Goal: Information Seeking & Learning: Learn about a topic

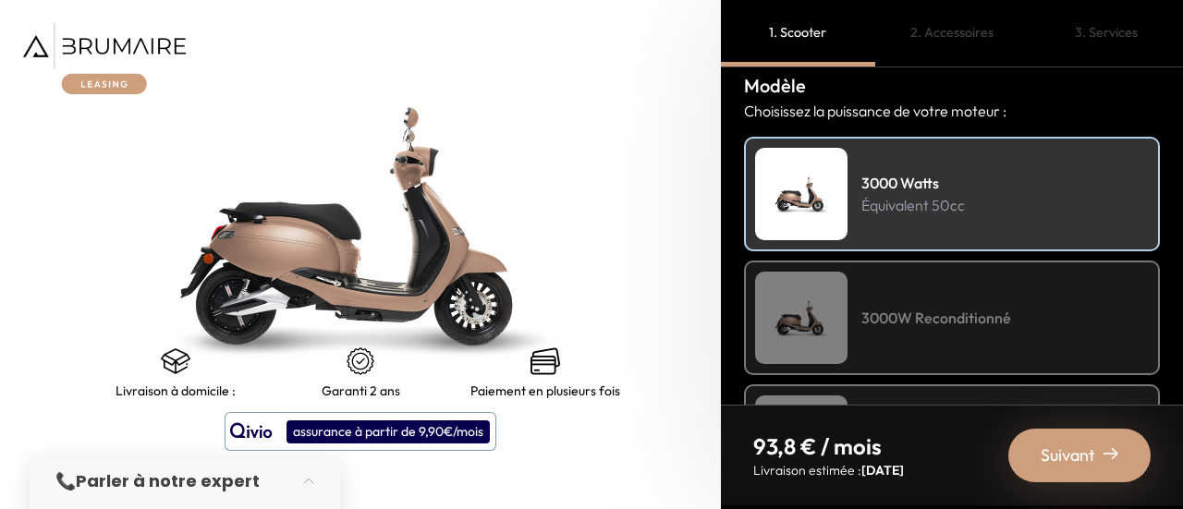
scroll to position [230, 0]
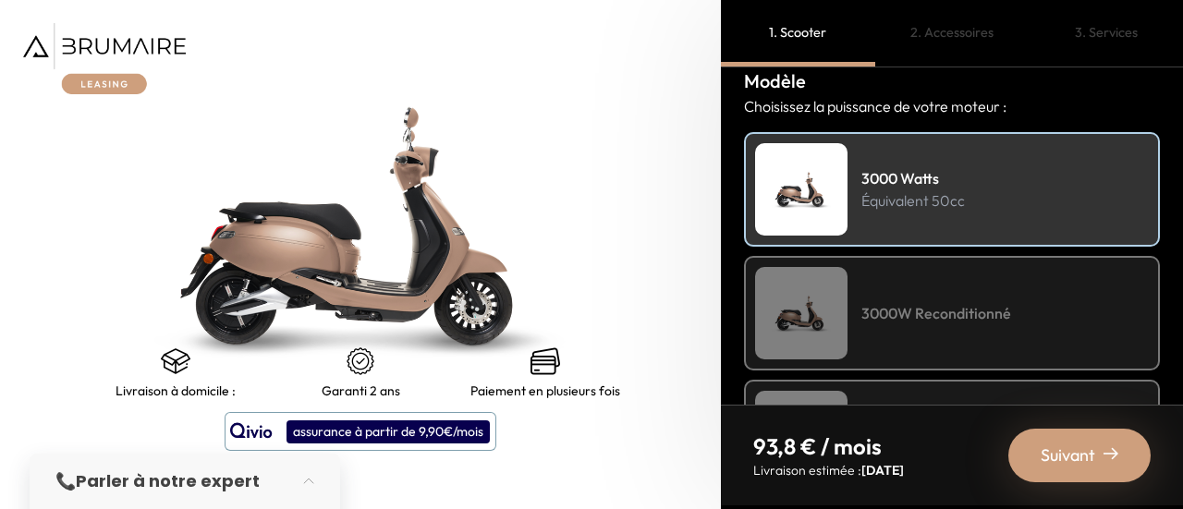
click at [987, 200] on div "3000 Watts Équivalent 50cc" at bounding box center [952, 189] width 416 height 115
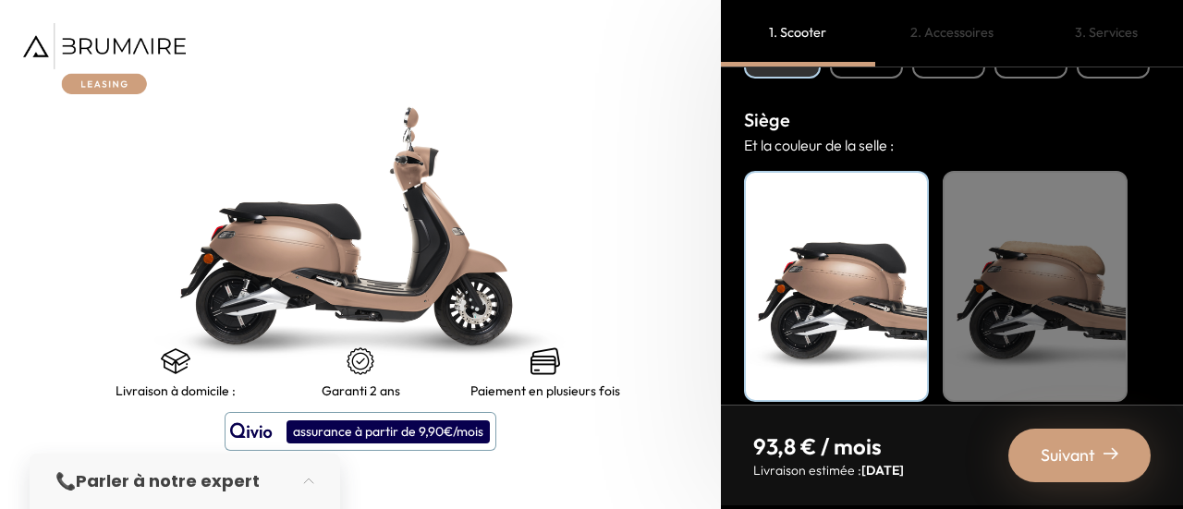
scroll to position [854, 0]
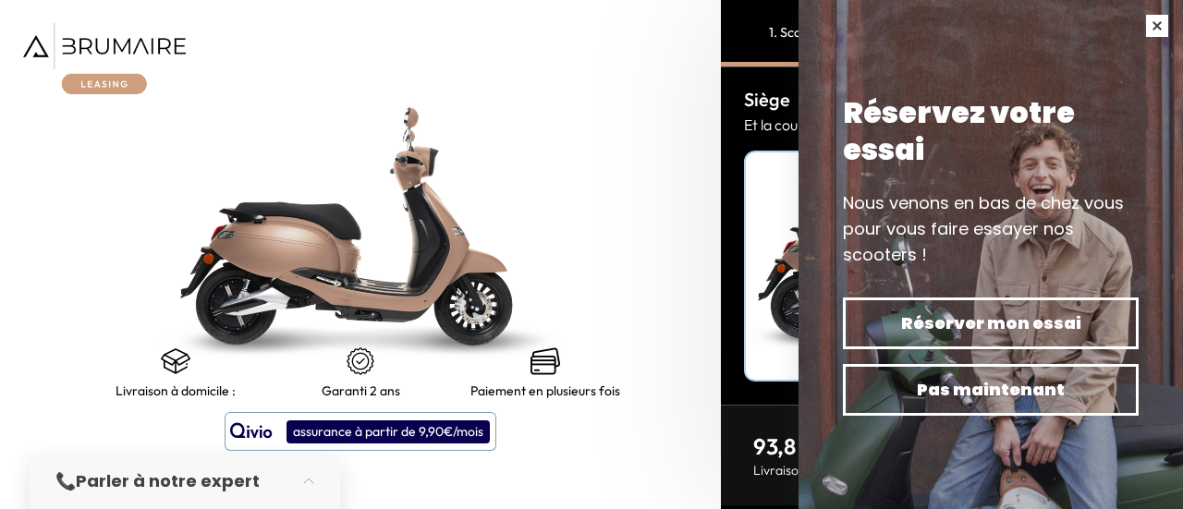
click at [1165, 21] on button "button" at bounding box center [1157, 26] width 52 height 52
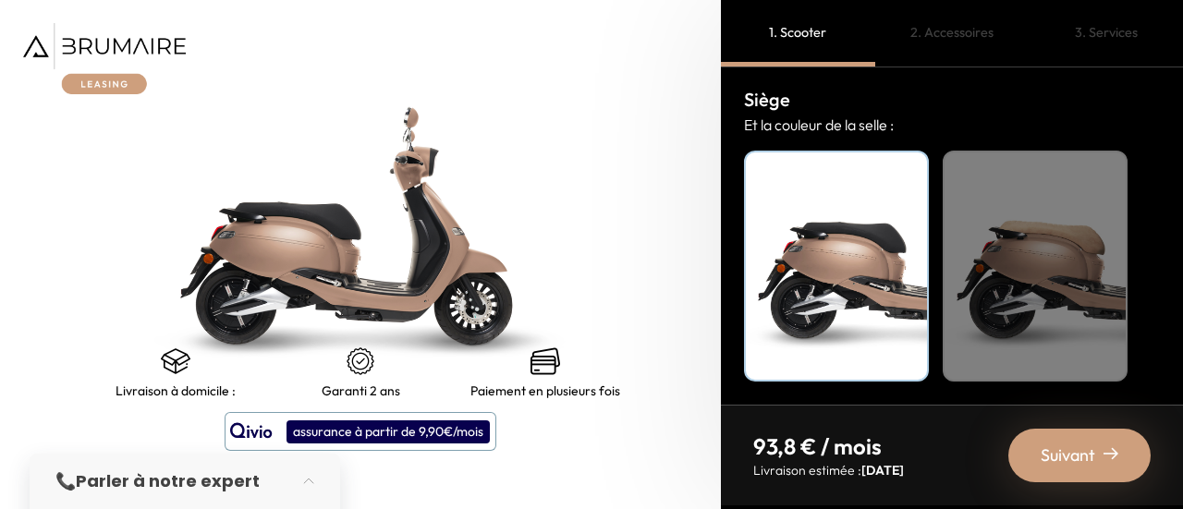
click at [1091, 466] on span "Suivant" at bounding box center [1068, 456] width 55 height 26
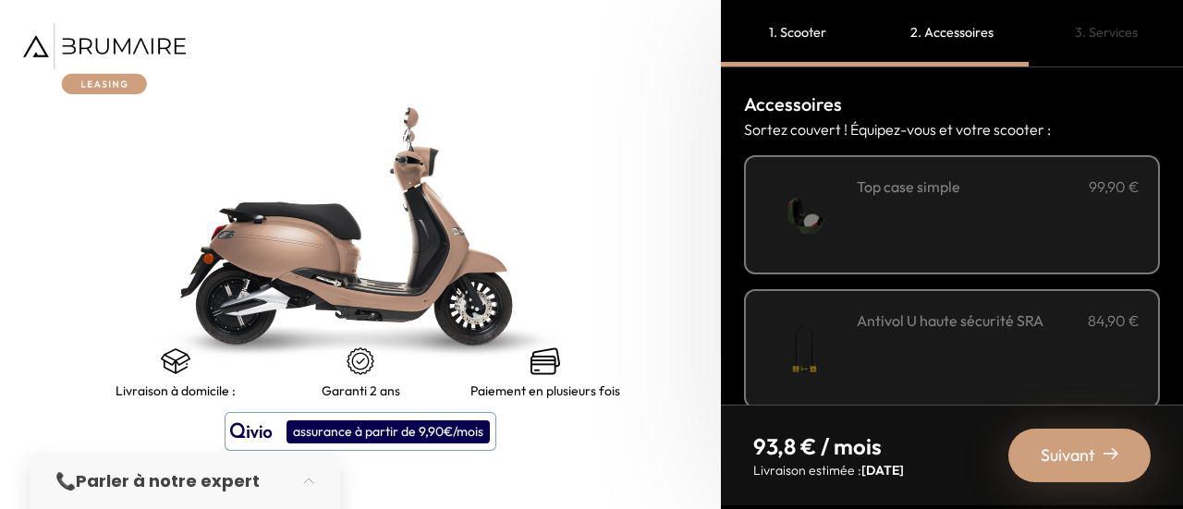
click at [828, 217] on img at bounding box center [803, 215] width 79 height 79
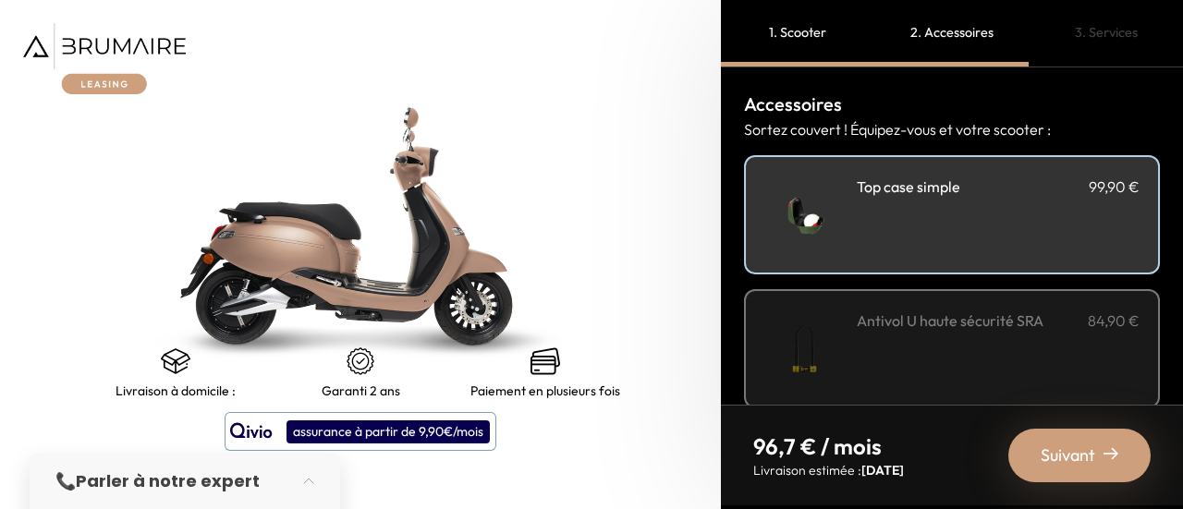
click at [857, 335] on div "Antivol U haute sécurité SRA 84,90 €" at bounding box center [998, 349] width 283 height 79
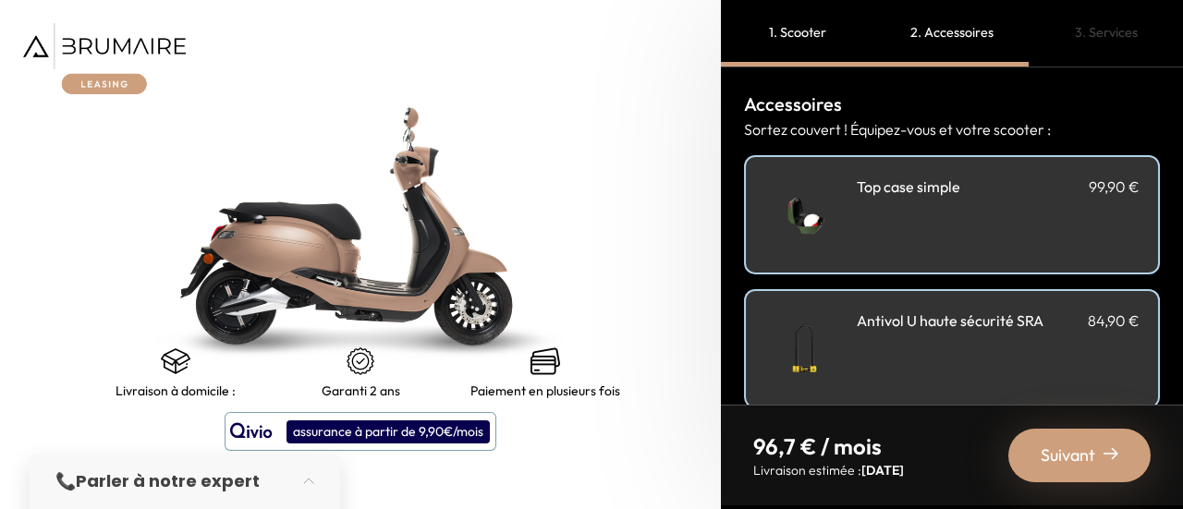
click at [1066, 452] on span "Suivant" at bounding box center [1068, 456] width 55 height 26
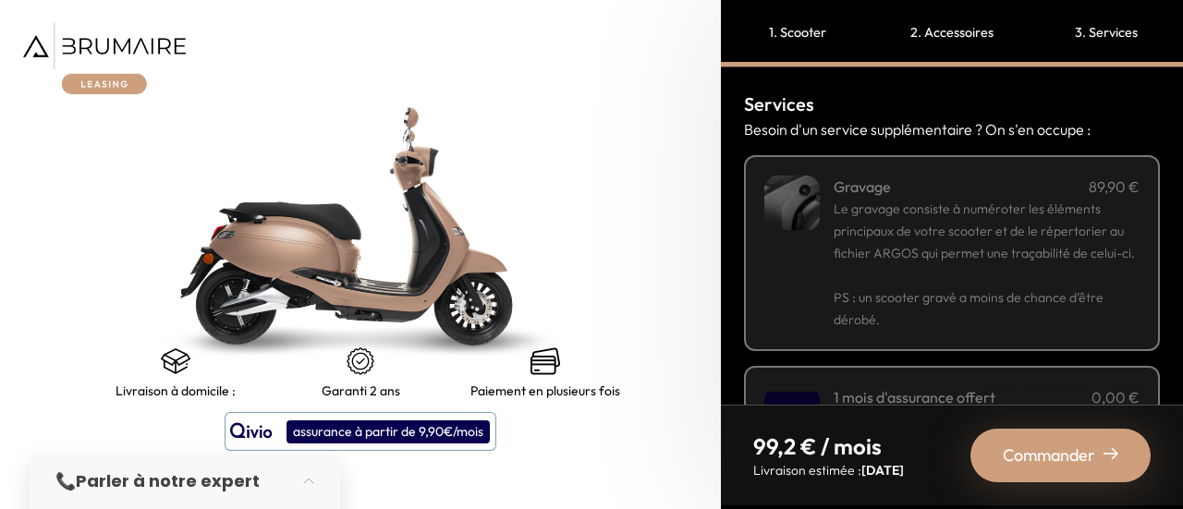
click at [1068, 465] on span "Commander" at bounding box center [1049, 456] width 92 height 26
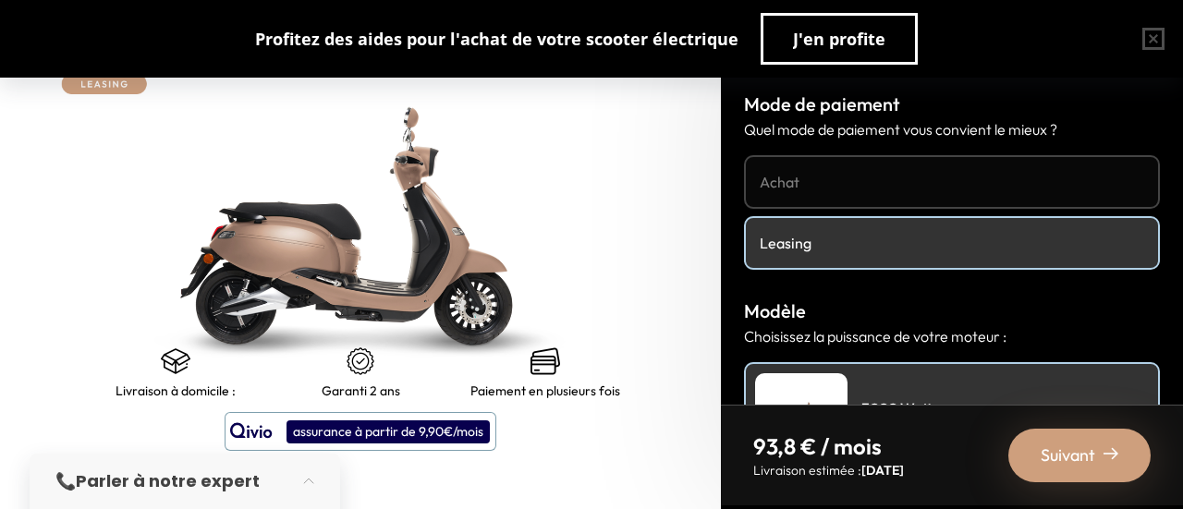
click at [62, 50] on div "Profitez des aides pour l'achat de votre scooter électrique J'en profite" at bounding box center [591, 39] width 1183 height 78
click at [81, 84] on img at bounding box center [104, 58] width 163 height 71
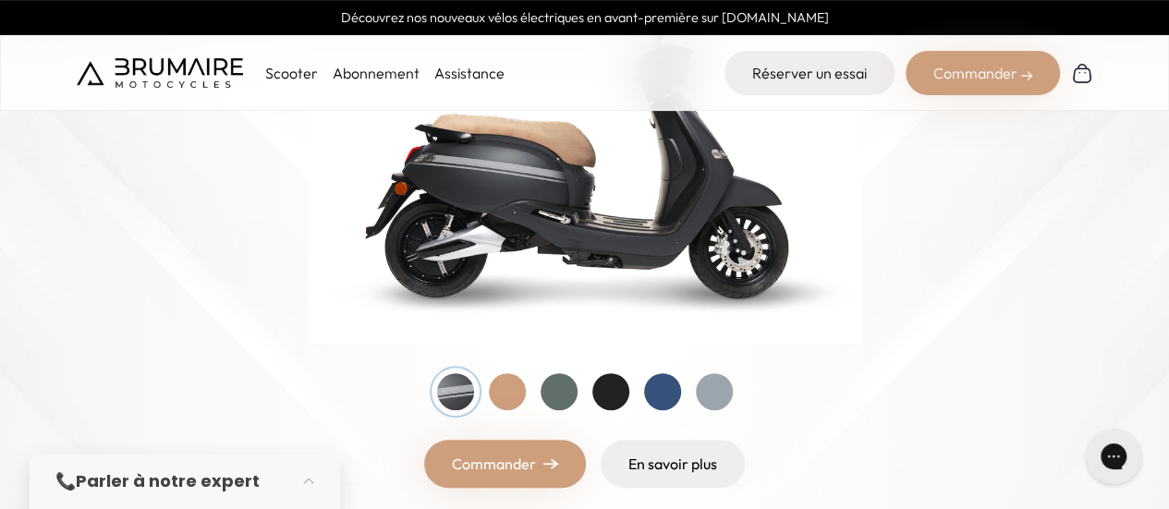
scroll to position [370, 0]
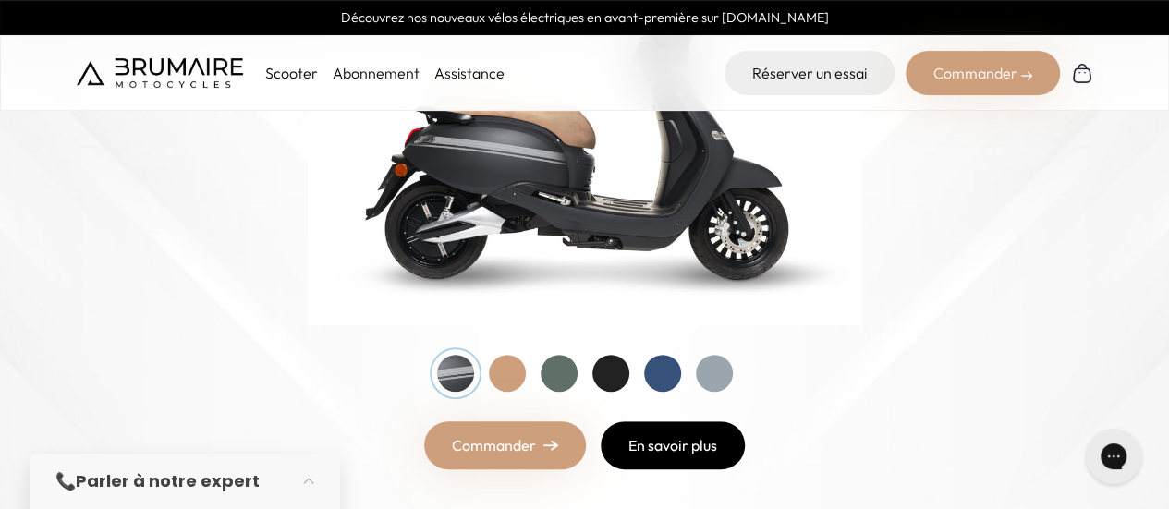
click at [690, 449] on link "En savoir plus" at bounding box center [673, 445] width 144 height 48
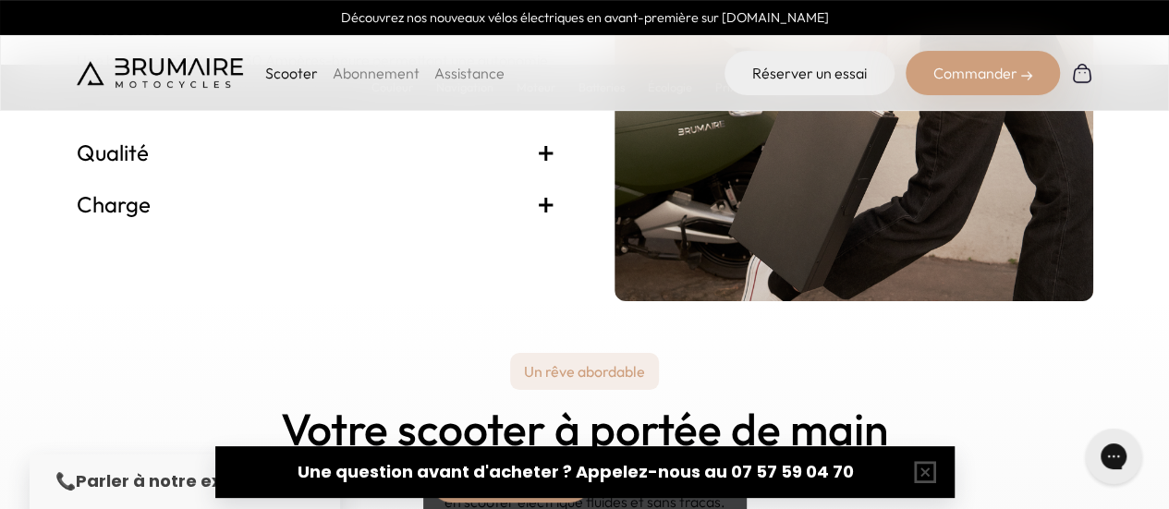
scroll to position [3974, 0]
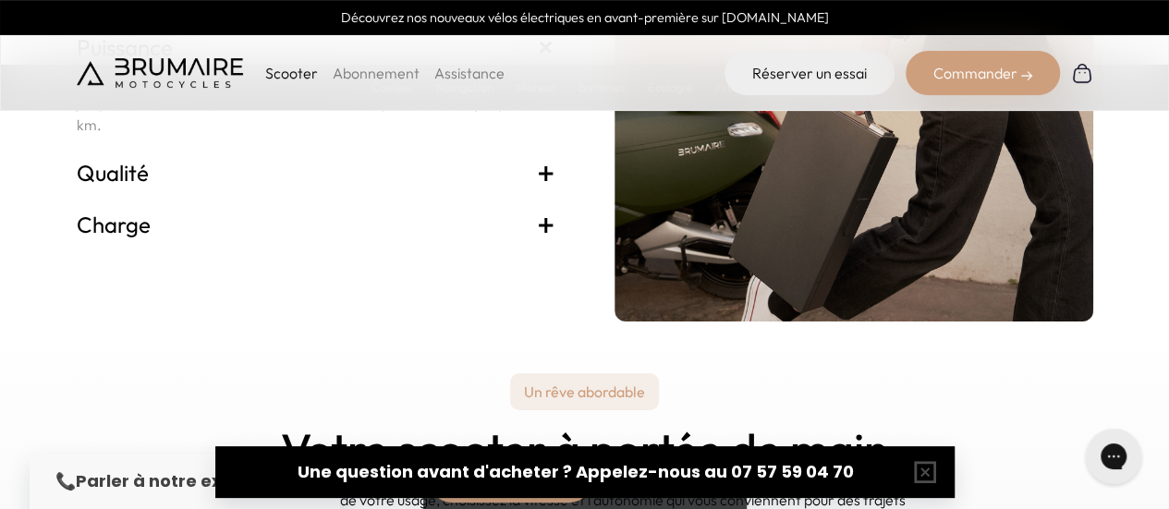
click at [554, 238] on span "+" at bounding box center [546, 225] width 18 height 30
